Goal: Transaction & Acquisition: Purchase product/service

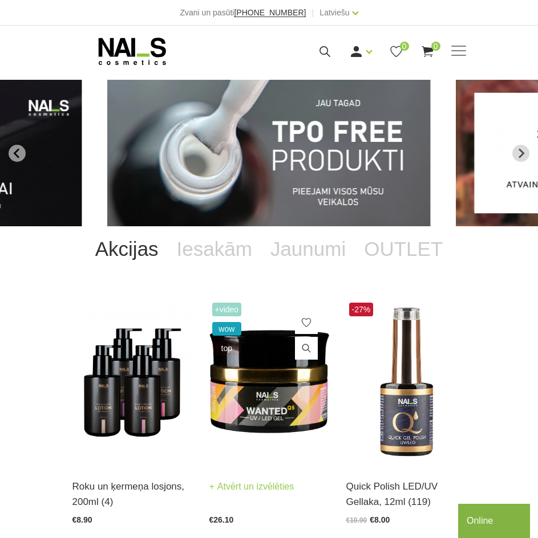
click at [267, 395] on img at bounding box center [269, 382] width 120 height 165
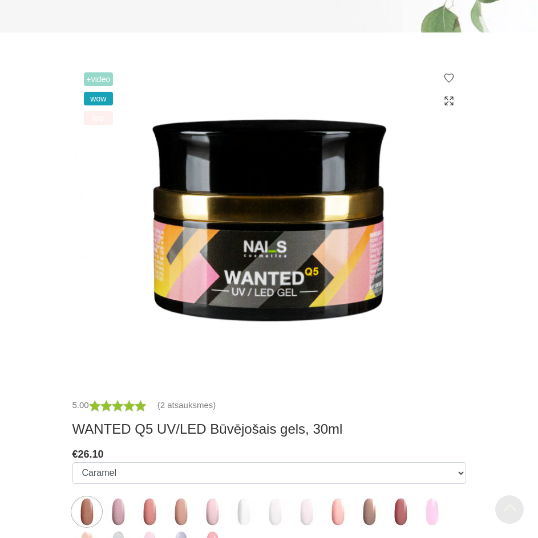
scroll to position [342, 0]
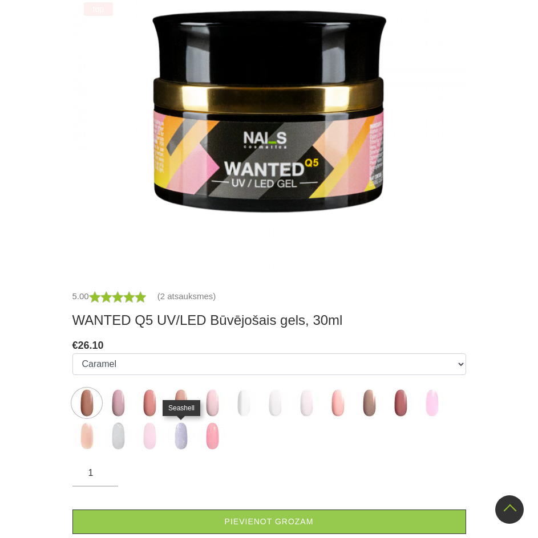
click at [179, 442] on img at bounding box center [180, 436] width 29 height 29
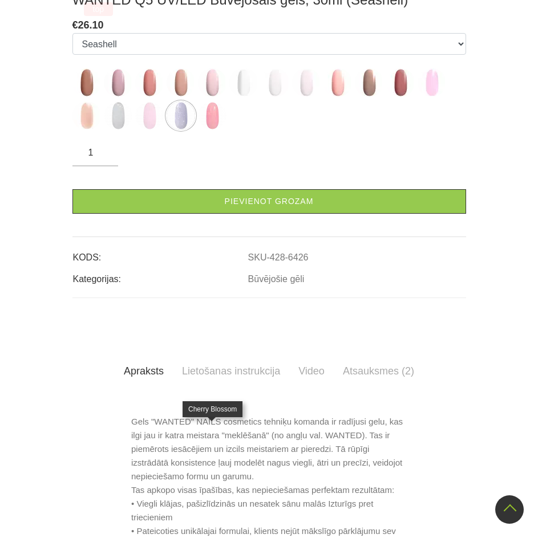
click at [217, 130] on img at bounding box center [212, 115] width 29 height 29
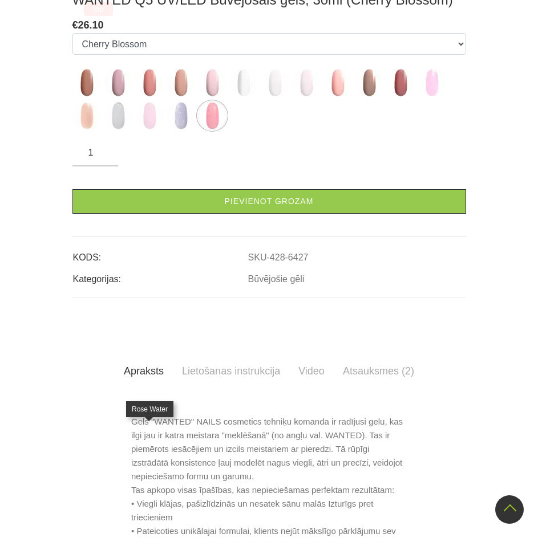
click at [155, 130] on img at bounding box center [149, 115] width 29 height 29
click at [437, 97] on img at bounding box center [431, 82] width 29 height 29
click at [299, 97] on img at bounding box center [306, 82] width 29 height 29
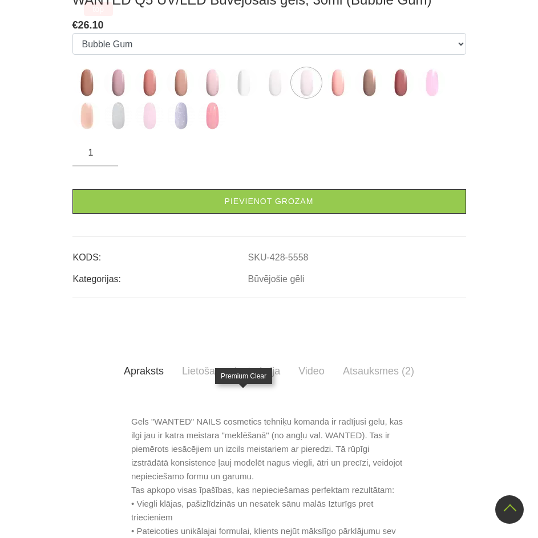
click at [249, 97] on img at bounding box center [243, 82] width 29 height 29
click at [225, 97] on label at bounding box center [212, 82] width 29 height 29
select select "4676"
click at [221, 413] on div "+Video wow top 5.00 (2 atsauksmes) WANTED Q5 UV/LED Būvējošais gels, 30ml (Drea…" at bounding box center [268, 495] width 393 height 1087
